Goal: Navigation & Orientation: Find specific page/section

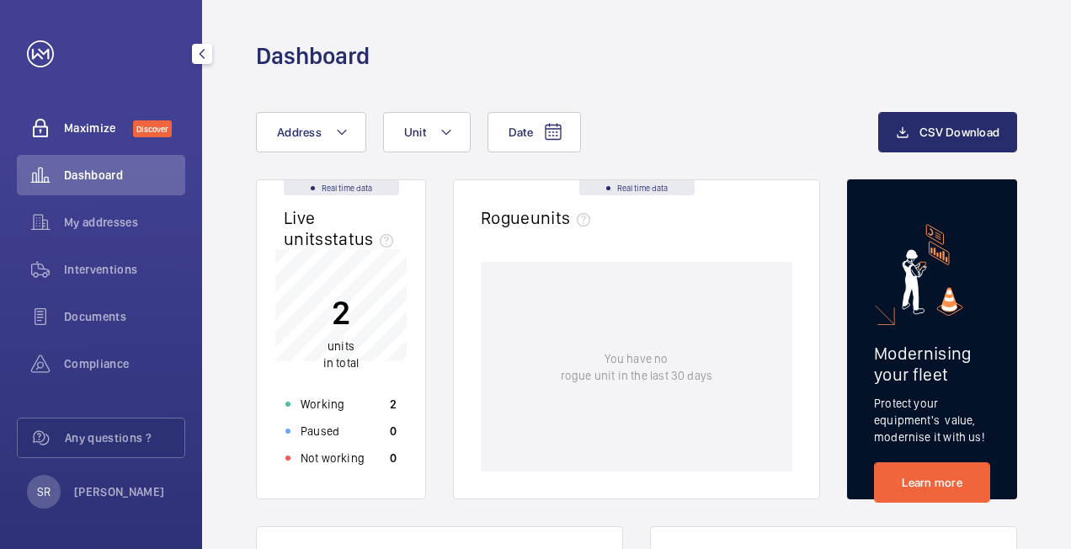
click at [136, 132] on span "Discover" at bounding box center [152, 128] width 39 height 17
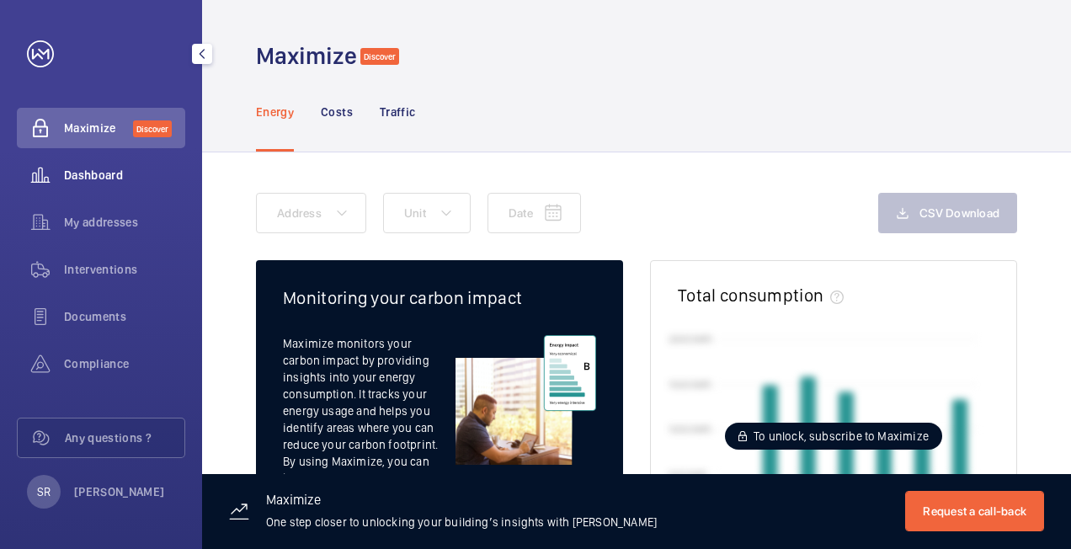
click at [98, 169] on span "Dashboard" at bounding box center [124, 175] width 121 height 17
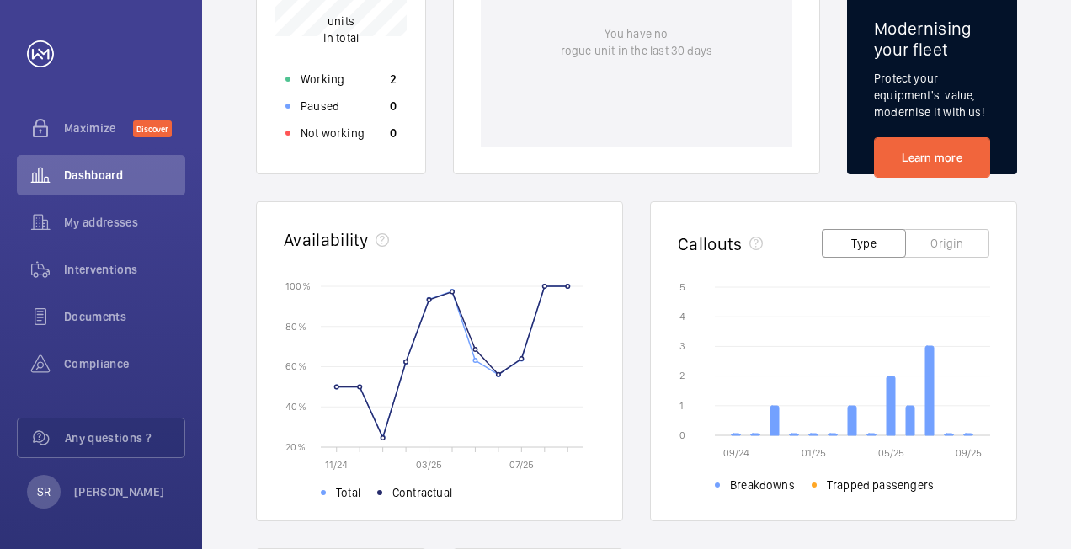
scroll to position [427, 0]
